Goal: Use online tool/utility: Use online tool/utility

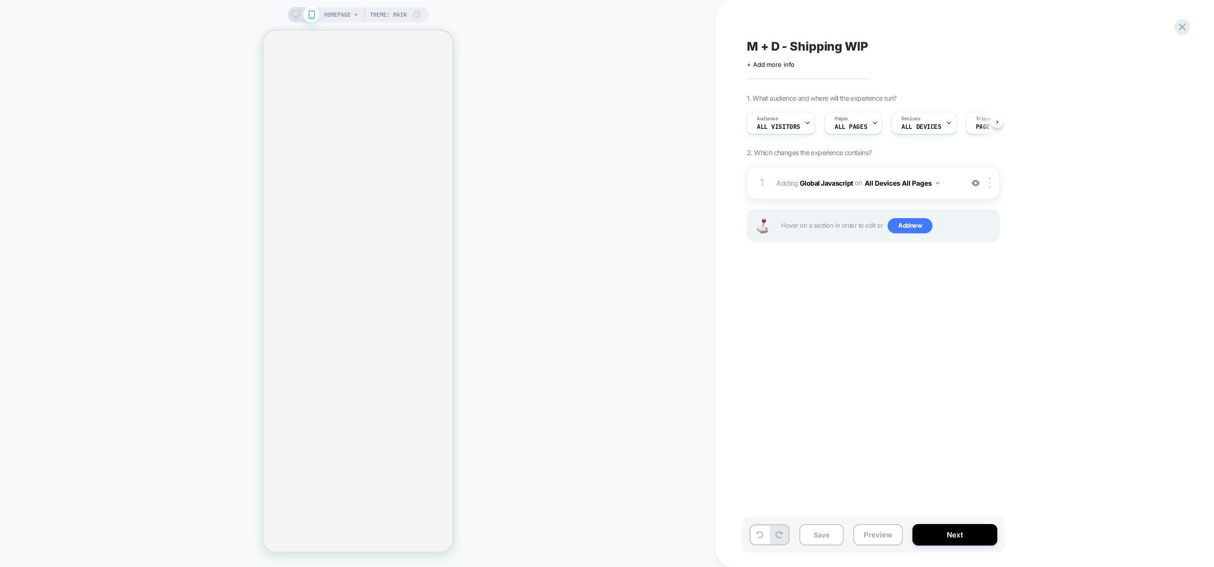
scroll to position [0, 0]
select select "**"
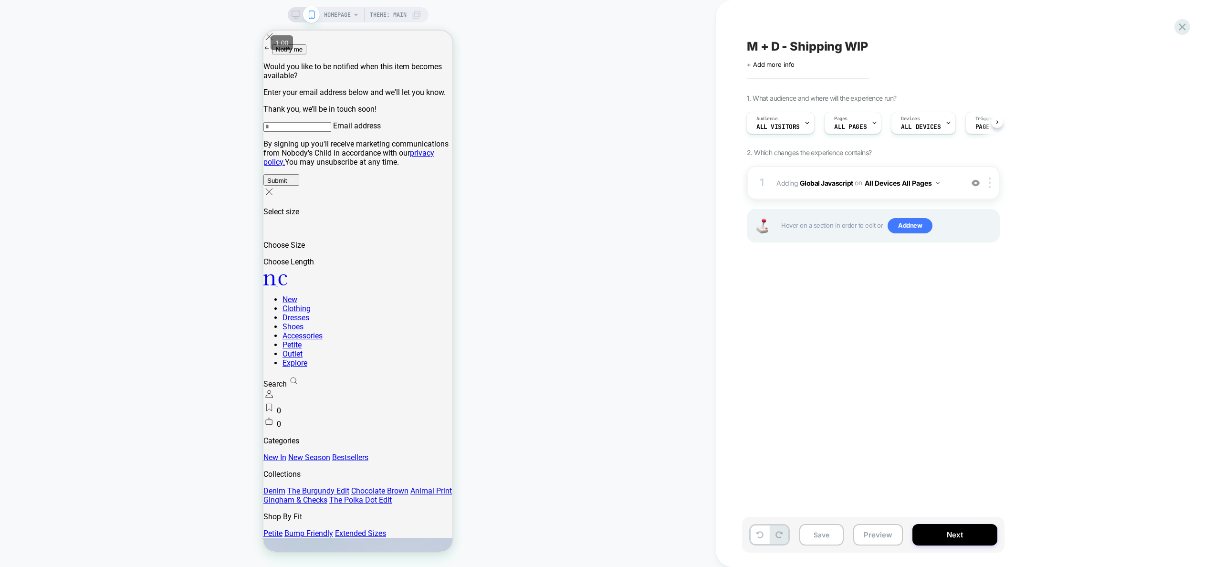
scroll to position [0, 0]
click at [0, 0] on span "Adding Global Javascript on All Devices All Pages" at bounding box center [0, 0] width 0 height 0
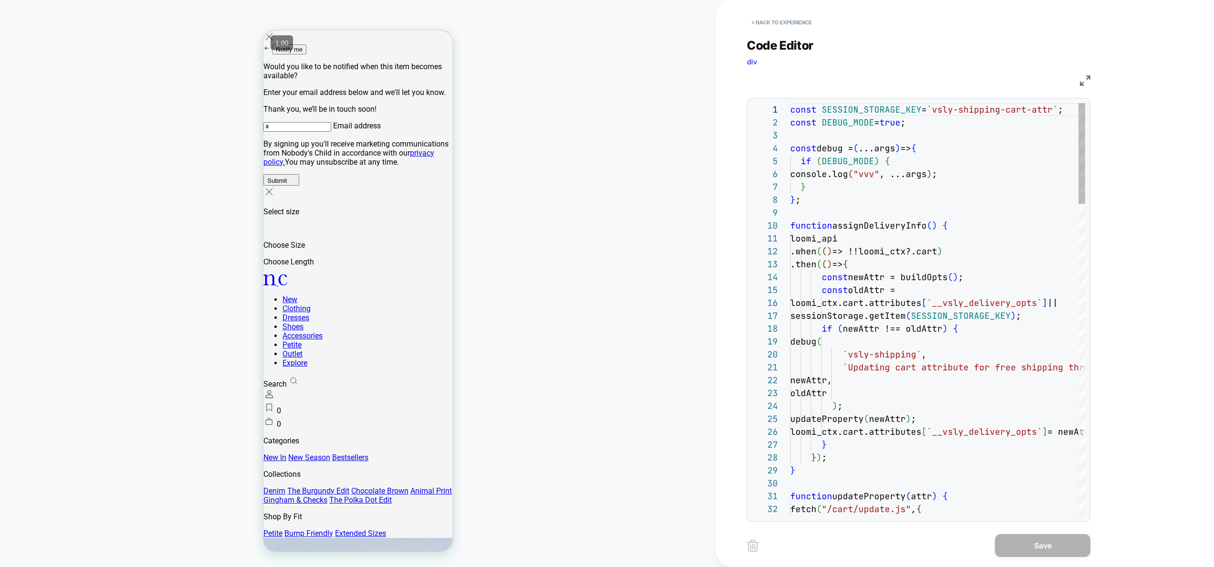
scroll to position [129, 0]
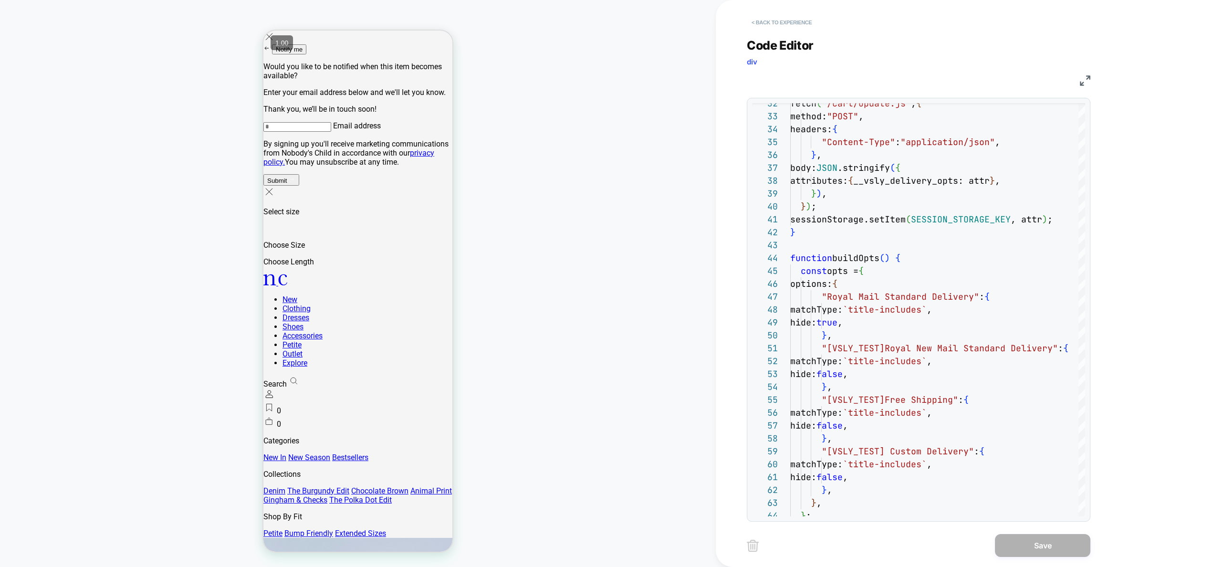
click at [0, 0] on button "< Back to experience" at bounding box center [0, 0] width 0 height 0
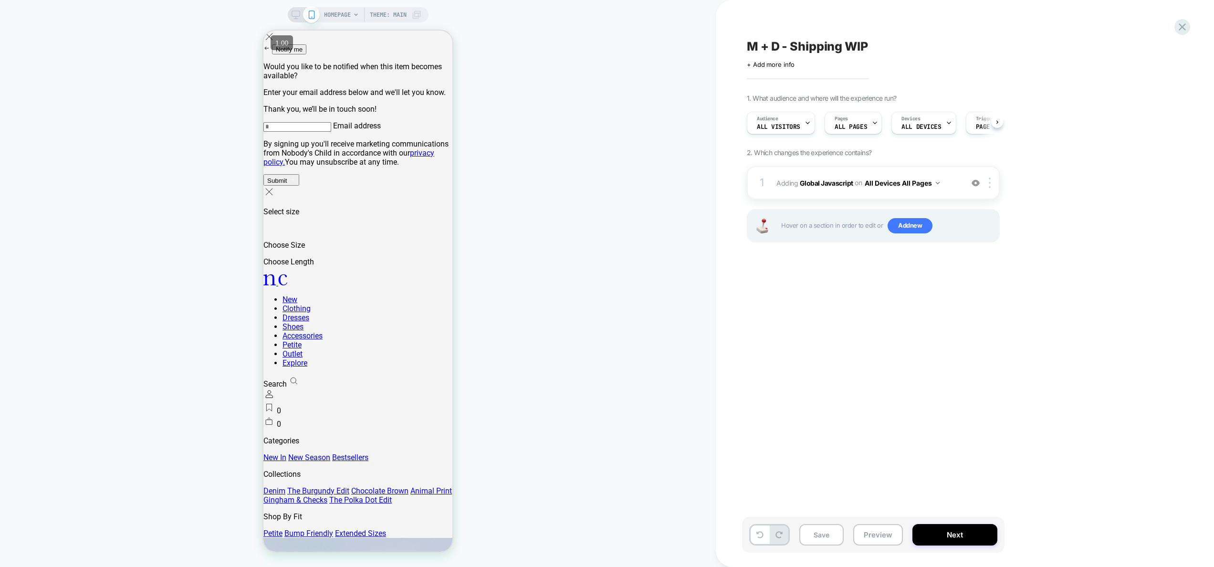
scroll to position [0, 0]
click at [882, 540] on button "Preview" at bounding box center [878, 534] width 50 height 21
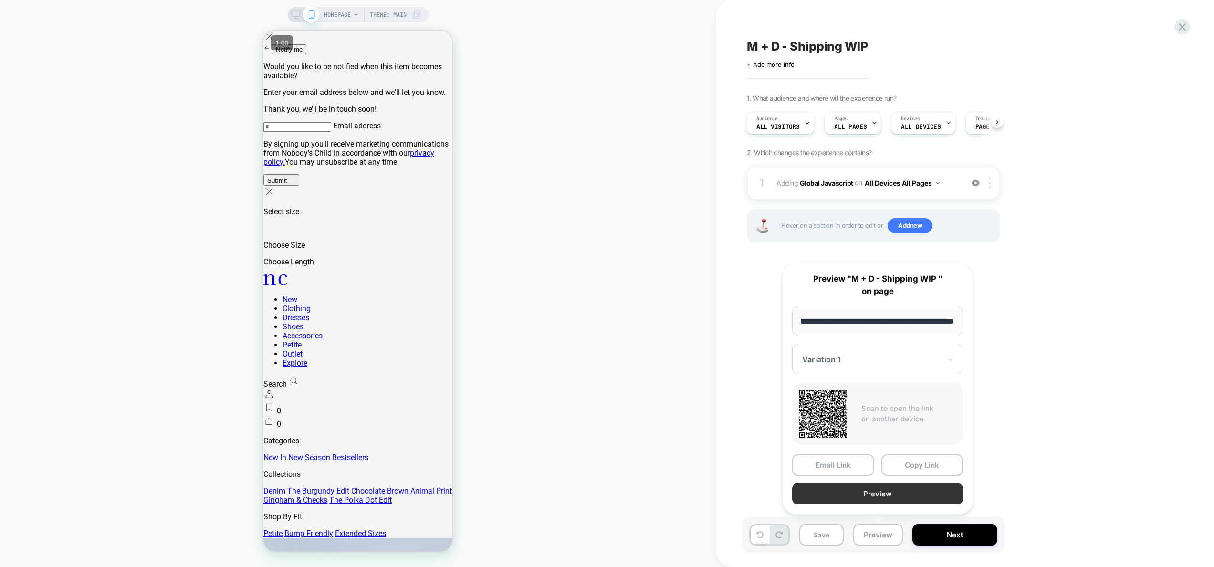
scroll to position [0, 0]
click at [869, 492] on button "Preview" at bounding box center [877, 493] width 171 height 21
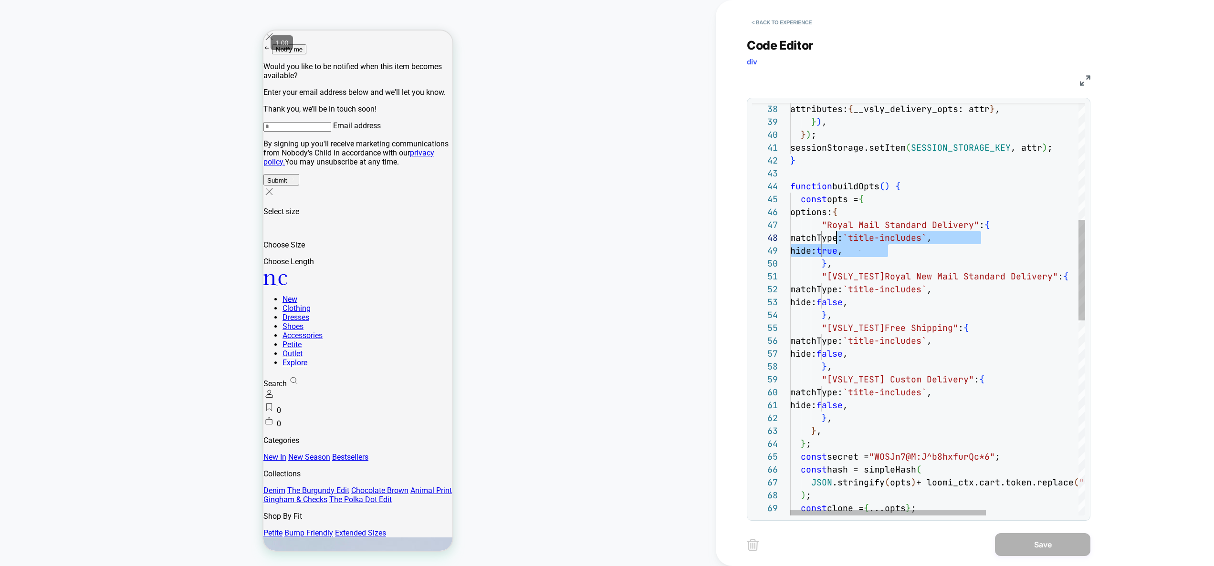
scroll to position [77, 31]
drag, startPoint x: 900, startPoint y: 251, endPoint x: 819, endPoint y: 227, distance: 85.3
click at [819, 227] on div "matchType: `title-includes` , hide: false , } , "[VSLY_TEST] Custom Delivery" :…" at bounding box center [1007, 470] width 434 height 1688
click at [890, 302] on div "matchType: `title-includes` , hide: false , } , "[VSLY_TEST] Custom Delivery" :…" at bounding box center [1007, 470] width 434 height 1688
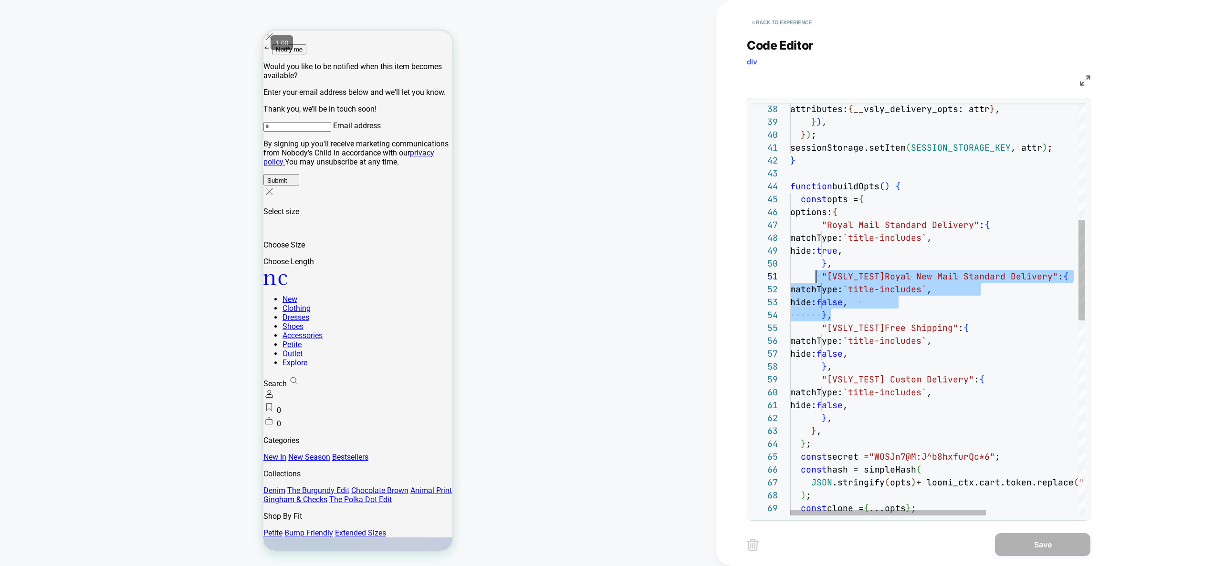
scroll to position [0, 26]
drag, startPoint x: 853, startPoint y: 316, endPoint x: 986, endPoint y: 386, distance: 149.6
click at [818, 270] on div "matchType: `title-includes` , hide: false , } , "[VSLY_TEST] Custom Delivery" :…" at bounding box center [1007, 470] width 434 height 1688
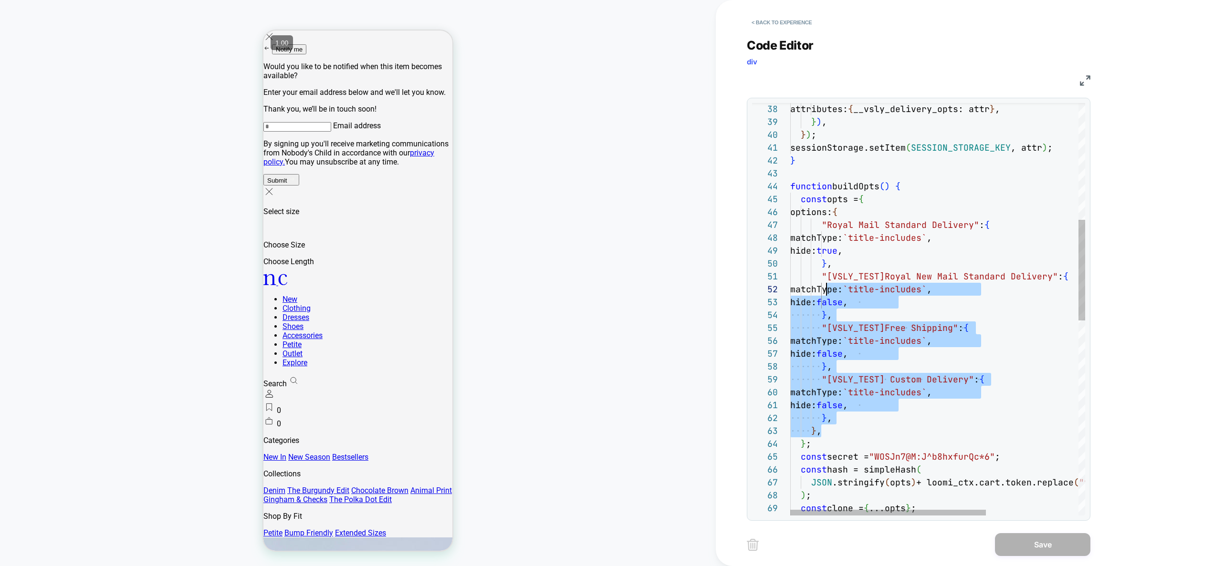
scroll to position [0, 36]
drag, startPoint x: 846, startPoint y: 426, endPoint x: 824, endPoint y: 270, distance: 157.1
click at [824, 270] on div "matchType: `title-includes` , hide: false , } , "[VSLY_TEST] Custom Delivery" :…" at bounding box center [1007, 470] width 434 height 1688
type textarea "**********"
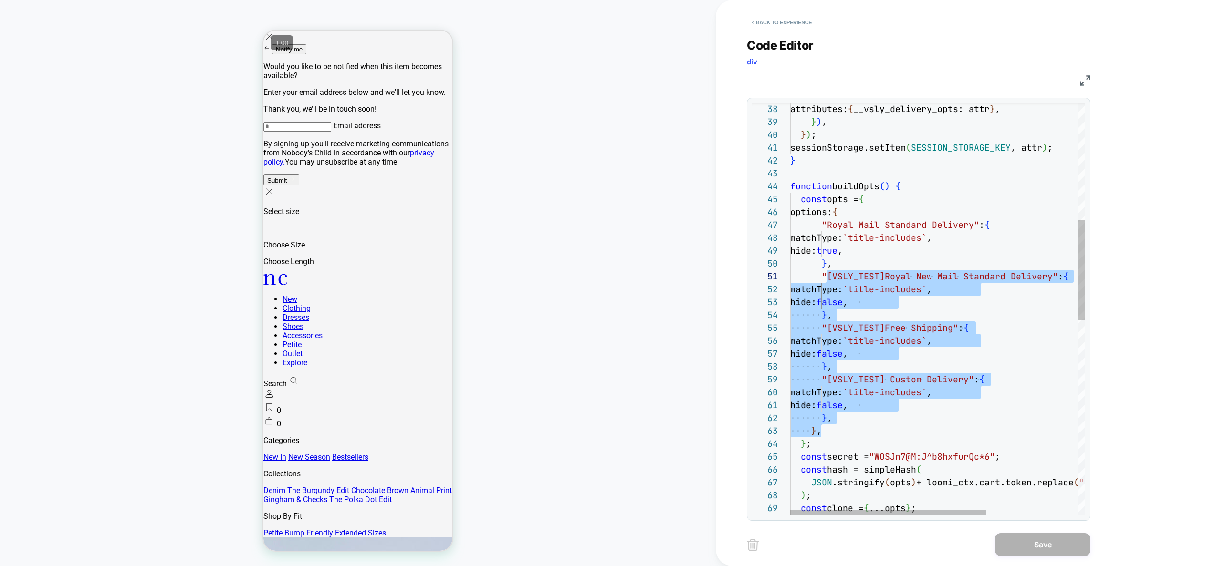
click at [917, 317] on div "matchType: `title-includes` , hide: false , } , "[VSLY_TEST] Custom Delivery" :…" at bounding box center [1007, 470] width 434 height 1688
